Goal: Information Seeking & Learning: Find specific page/section

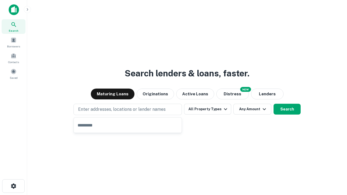
type input "**********"
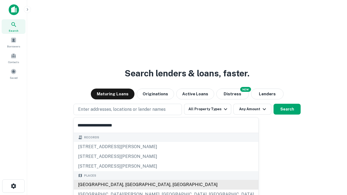
click at [129, 185] on div "[GEOGRAPHIC_DATA], [GEOGRAPHIC_DATA], [GEOGRAPHIC_DATA]" at bounding box center [166, 185] width 184 height 10
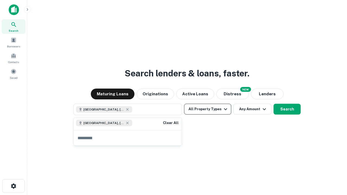
click at [207, 109] on button "All Property Types" at bounding box center [207, 109] width 47 height 11
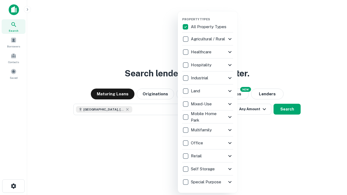
click at [212, 16] on button "button" at bounding box center [212, 16] width 60 height 0
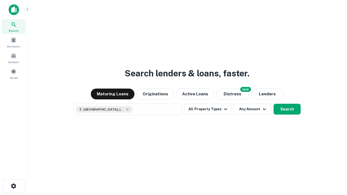
scroll to position [9, 0]
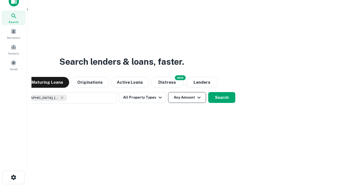
click at [168, 92] on button "Any Amount" at bounding box center [187, 97] width 38 height 11
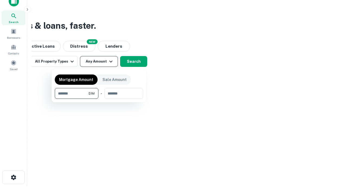
type input "*******"
click at [99, 99] on button "button" at bounding box center [99, 99] width 88 height 0
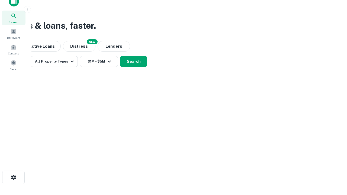
scroll to position [9, 0]
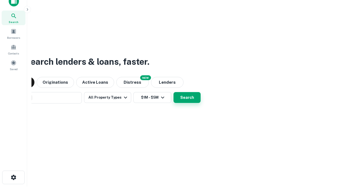
click at [173, 92] on button "Search" at bounding box center [186, 97] width 27 height 11
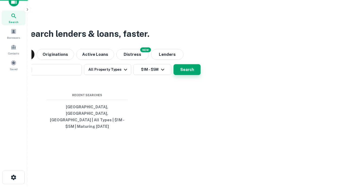
scroll to position [18, 153]
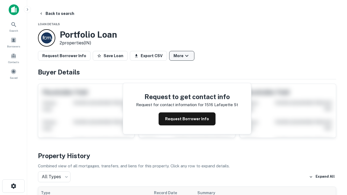
click at [181, 56] on button "More" at bounding box center [181, 56] width 25 height 10
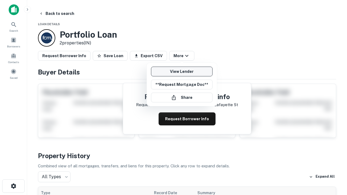
click at [181, 71] on link "View Lender" at bounding box center [181, 72] width 61 height 10
